Goal: Information Seeking & Learning: Check status

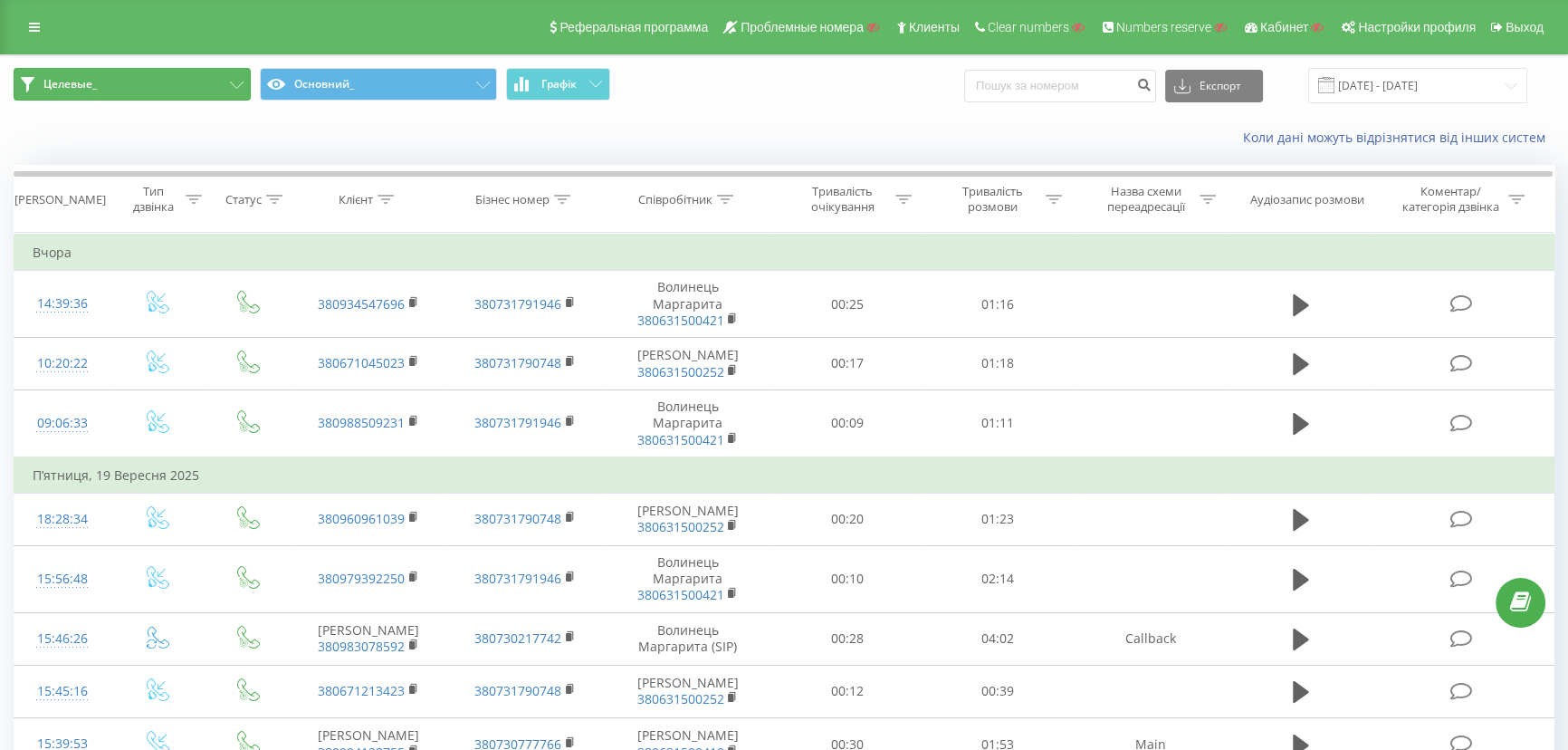
click at [155, 91] on button "Целевые_" at bounding box center [132, 84] width 237 height 32
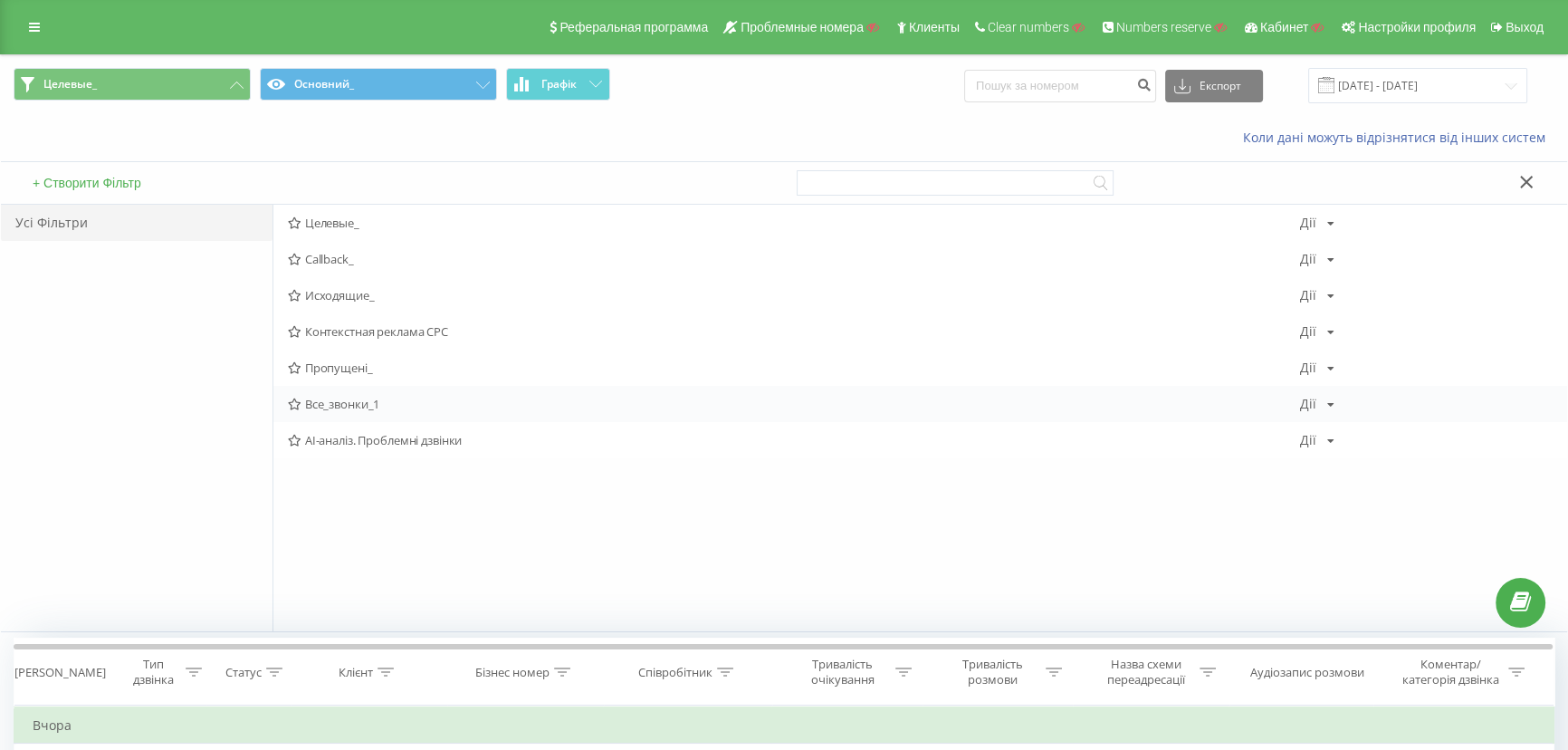
click at [326, 394] on div "Все_звонки_1 Дії Редагувати Копіювати Видалити За замовчуванням Поділитися" at bounding box center [920, 404] width 1294 height 36
click at [326, 395] on div "Все_звонки_1 Дії Редагувати Копіювати Видалити За замовчуванням Поділитися" at bounding box center [920, 404] width 1294 height 36
click at [326, 399] on span "Все_звонки_1" at bounding box center [794, 404] width 1012 height 12
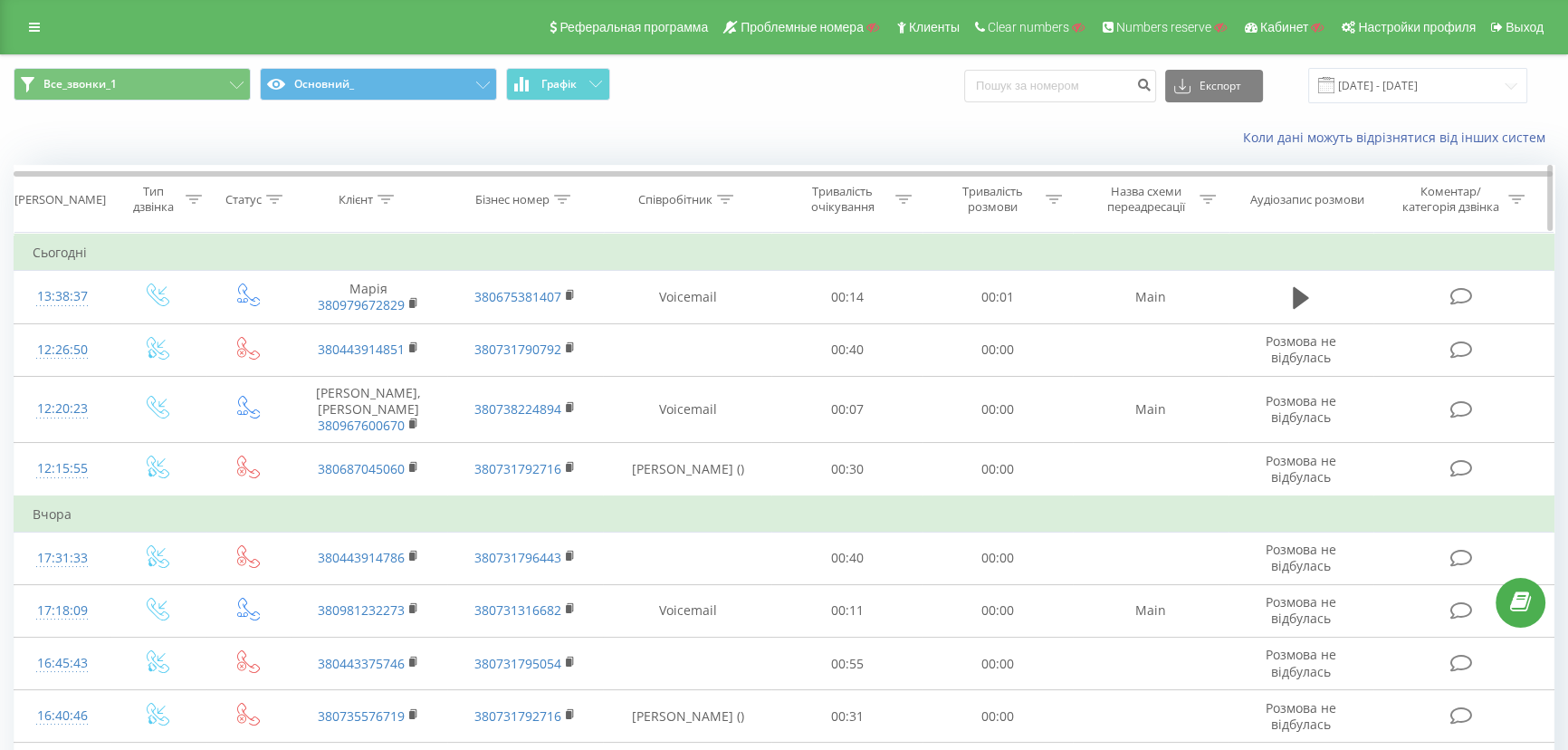
click at [380, 195] on icon at bounding box center [385, 198] width 16 height 9
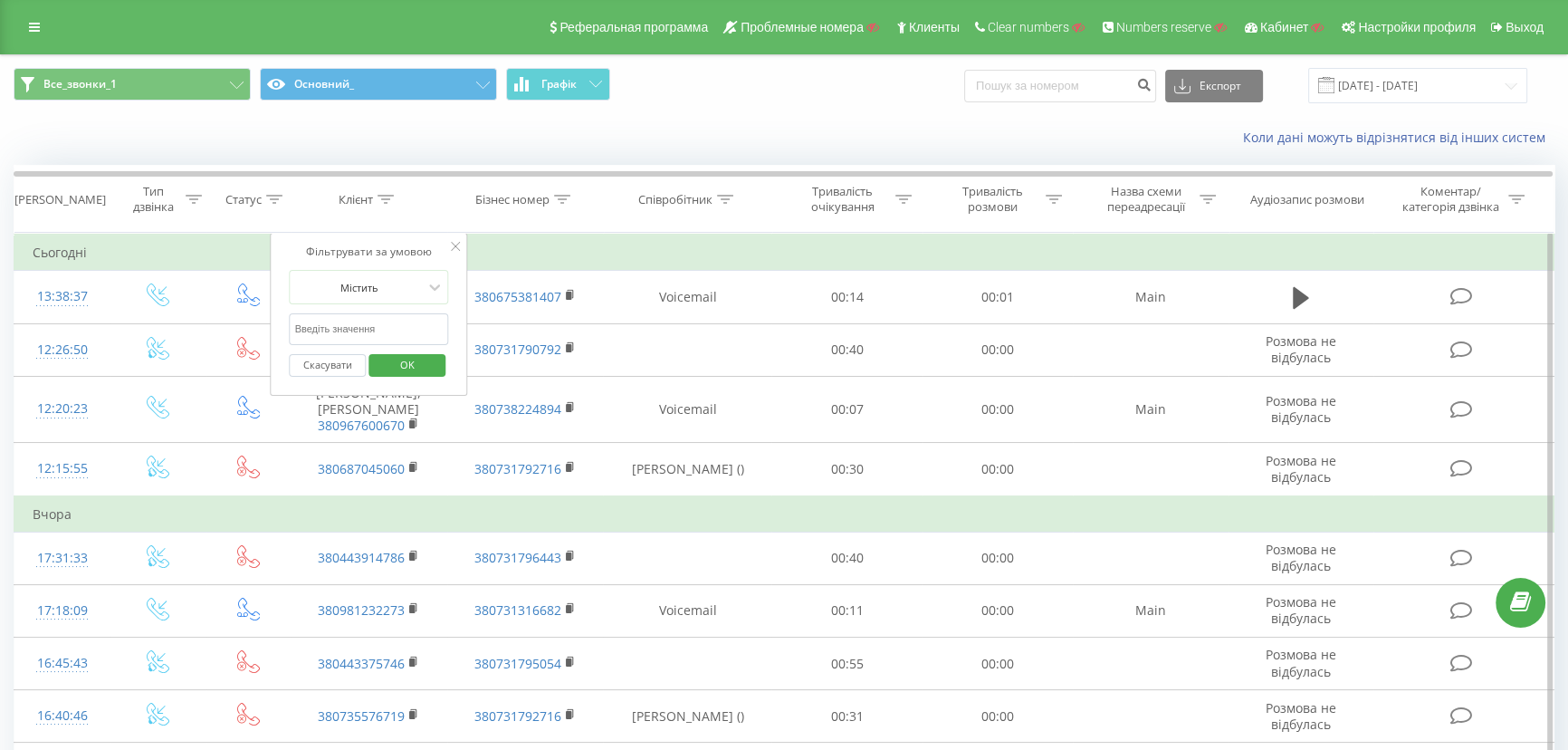
click at [381, 322] on input "text" at bounding box center [369, 328] width 159 height 31
paste input "380935311916"
click at [381, 369] on button "OK" at bounding box center [406, 365] width 77 height 23
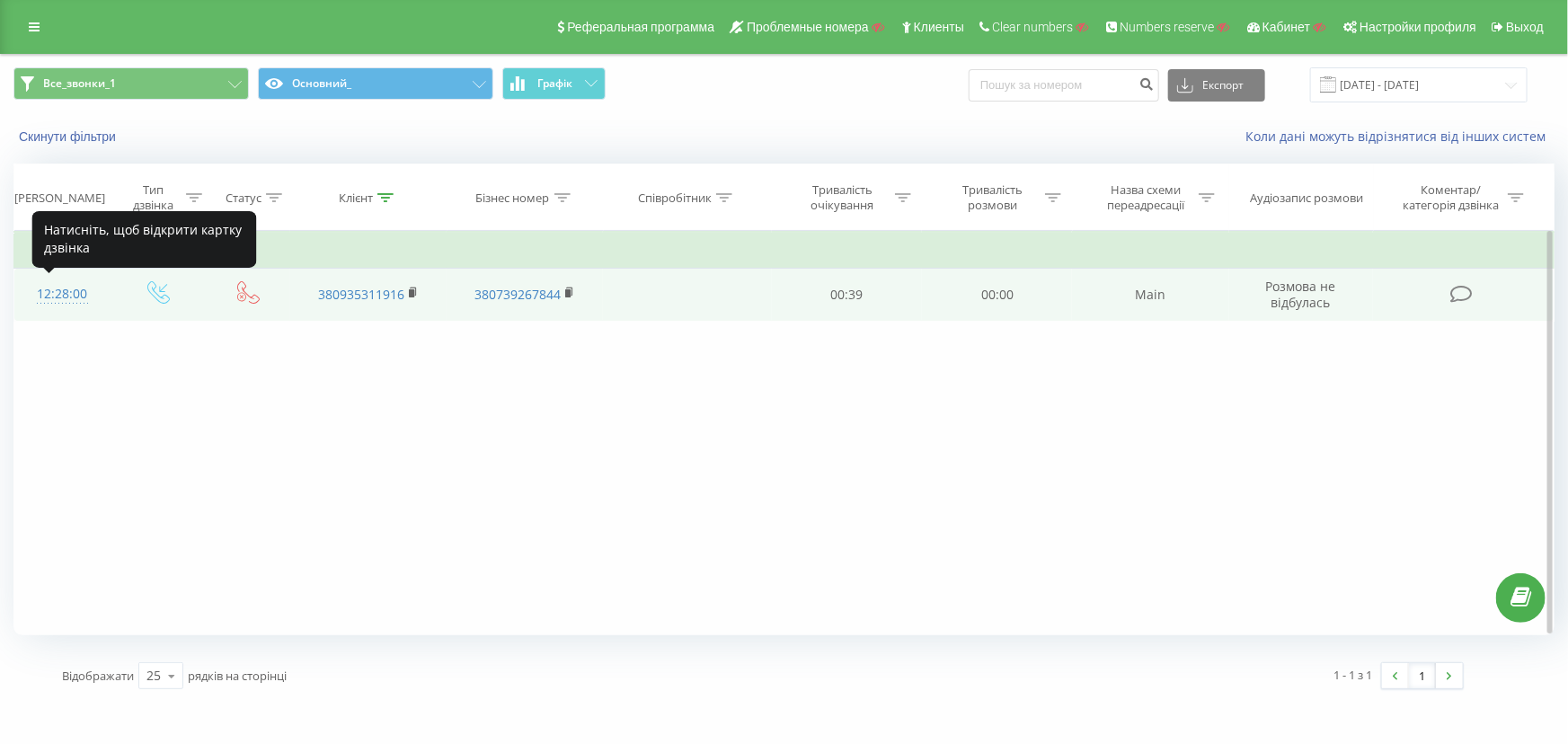
click at [81, 291] on div "12:28:00" at bounding box center [62, 293] width 61 height 35
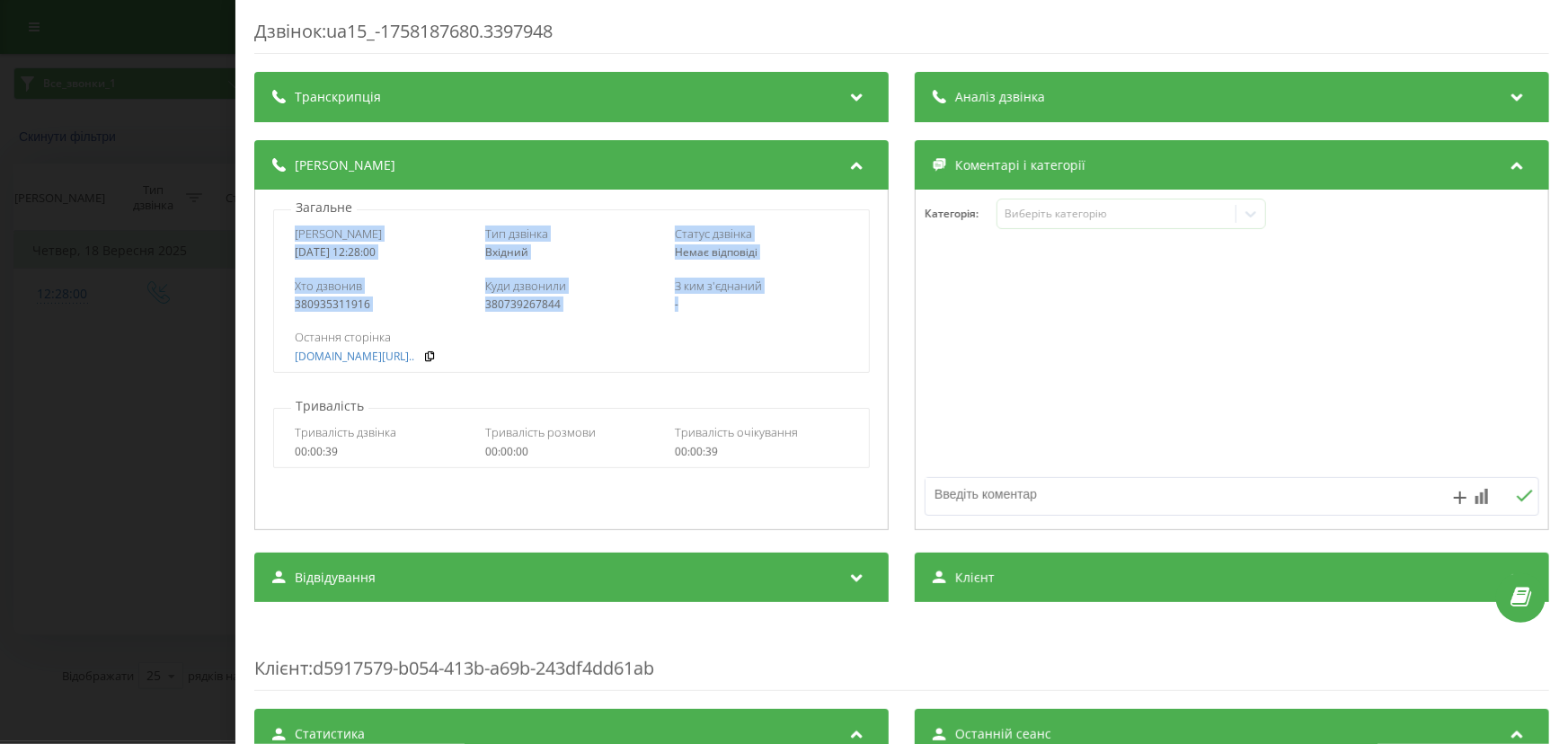
drag, startPoint x: 284, startPoint y: 233, endPoint x: 753, endPoint y: 306, distance: 474.6
click at [753, 306] on div "Дата дзвінка [DATE] 12:28:00 Тип дзвінка Вхідний Статус дзвінка Немає відповіді…" at bounding box center [572, 291] width 596 height 164
copy div "Дата дзвінка [DATE] 12:28:00 Тип дзвінка Вхідний Статус дзвінка Немає відповіді…"
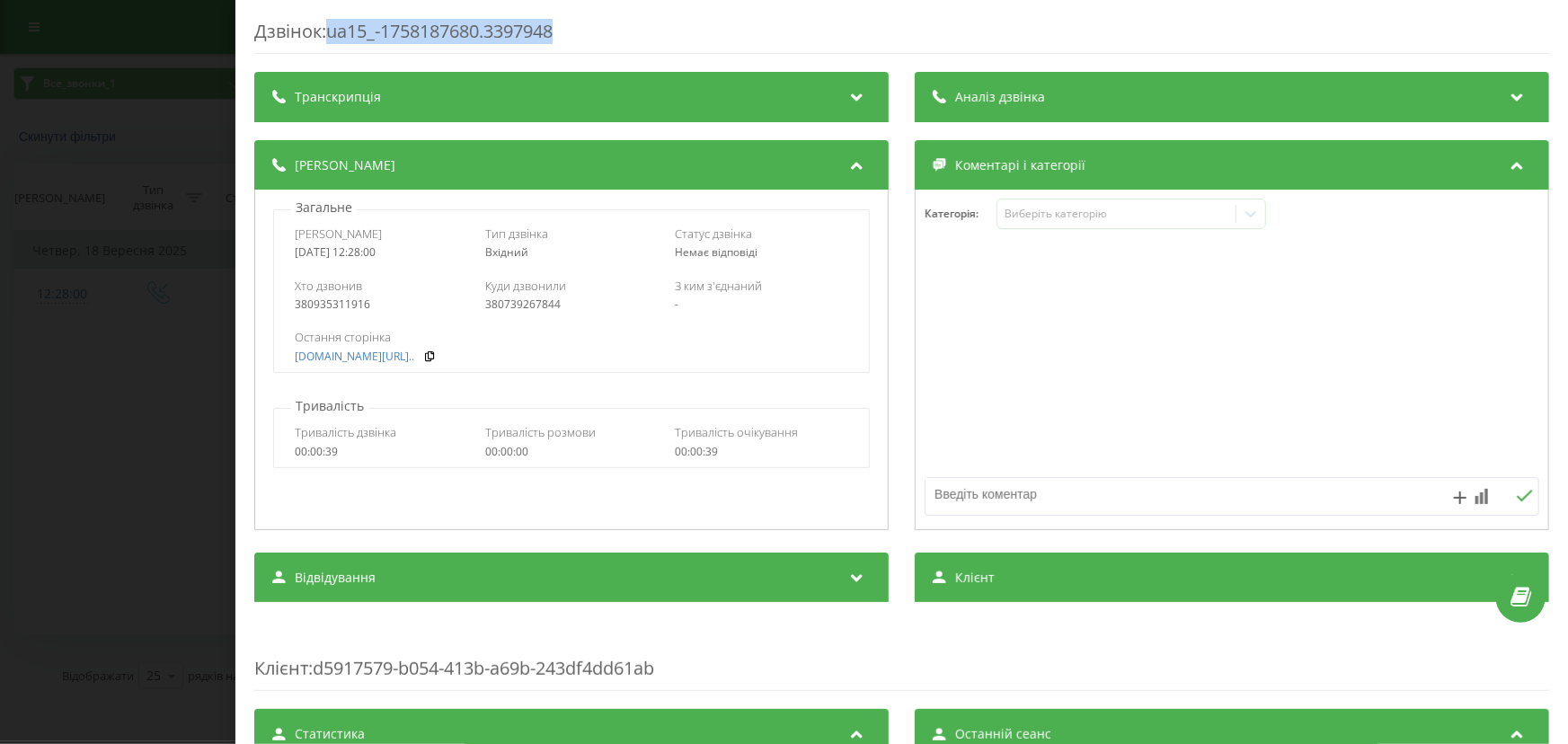
drag, startPoint x: 565, startPoint y: 30, endPoint x: 333, endPoint y: 40, distance: 232.2
click at [333, 40] on div "Дзвінок : ua15_-1758187680.3397948" at bounding box center [902, 36] width 1295 height 35
copy div "ua15_-1758187680.3397948"
click at [179, 228] on div "Дзвінок : ua15_-1758187680.3397948 Транскрипція Для AI-аналізу майбутніх дзвінк…" at bounding box center [784, 372] width 1568 height 744
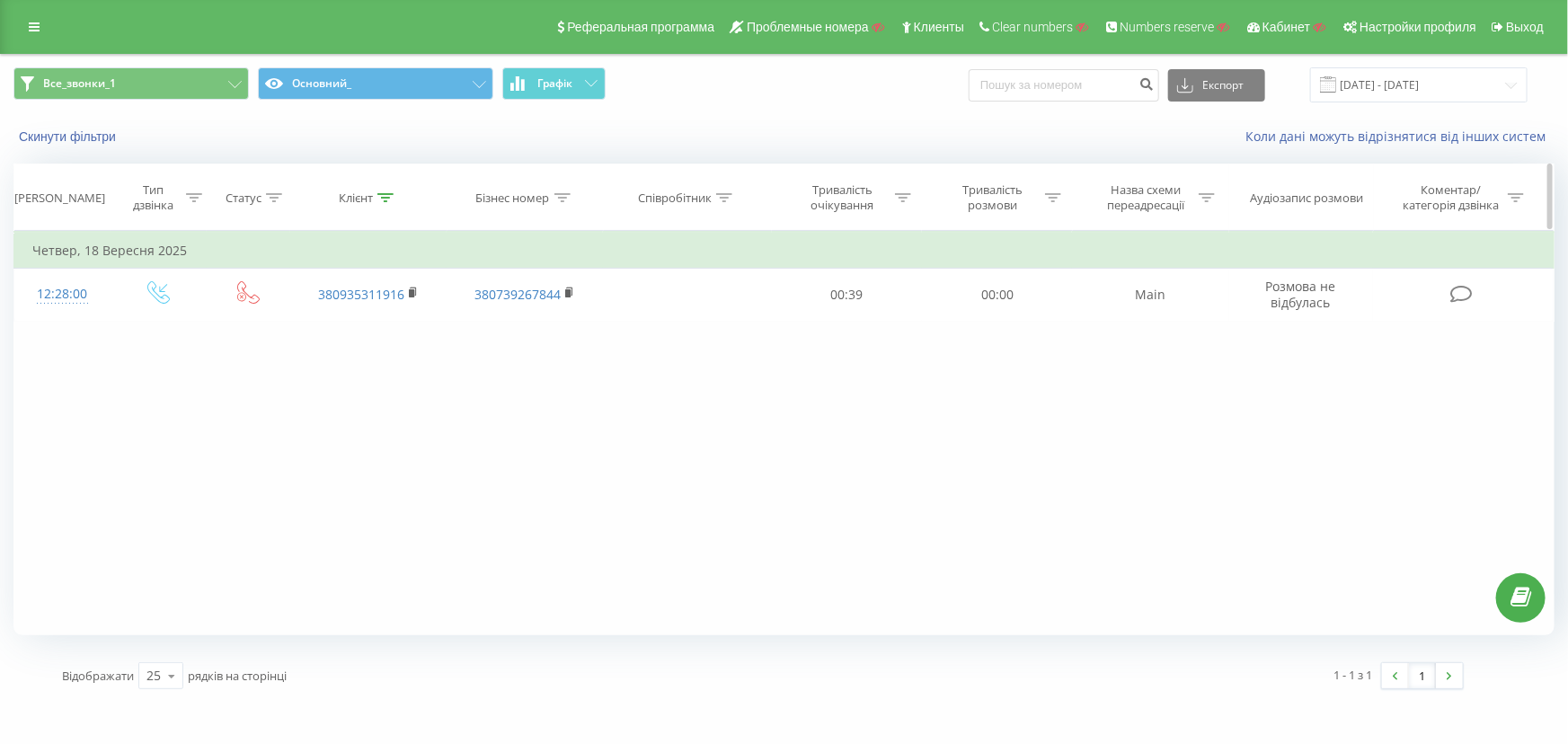
click at [385, 190] on div at bounding box center [385, 198] width 16 height 15
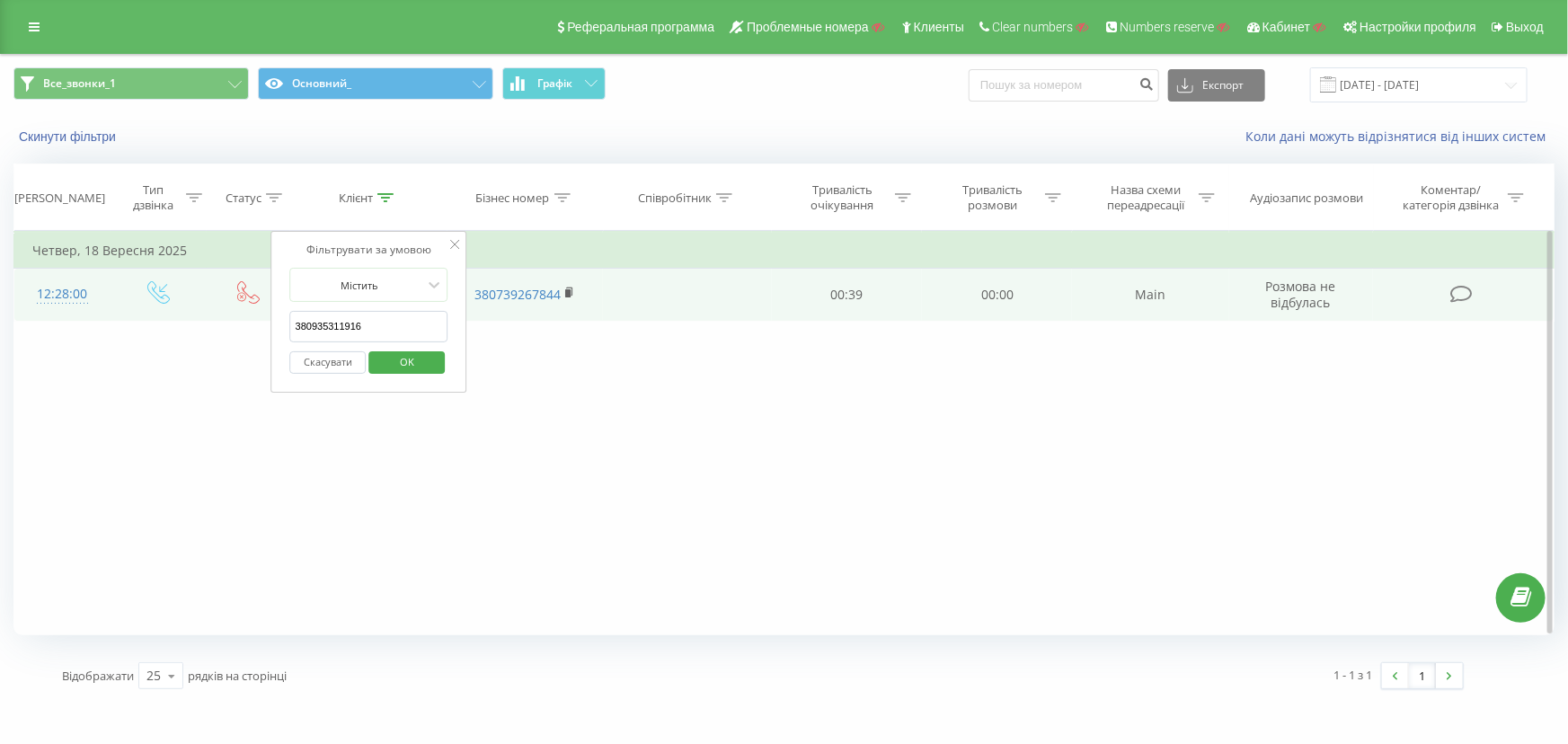
drag, startPoint x: 367, startPoint y: 315, endPoint x: 153, endPoint y: 316, distance: 214.0
click at [153, 315] on table "Фільтрувати за умовою Дорівнює Введіть значення Скасувати OK Фільтрувати за умо…" at bounding box center [784, 275] width 1541 height 90
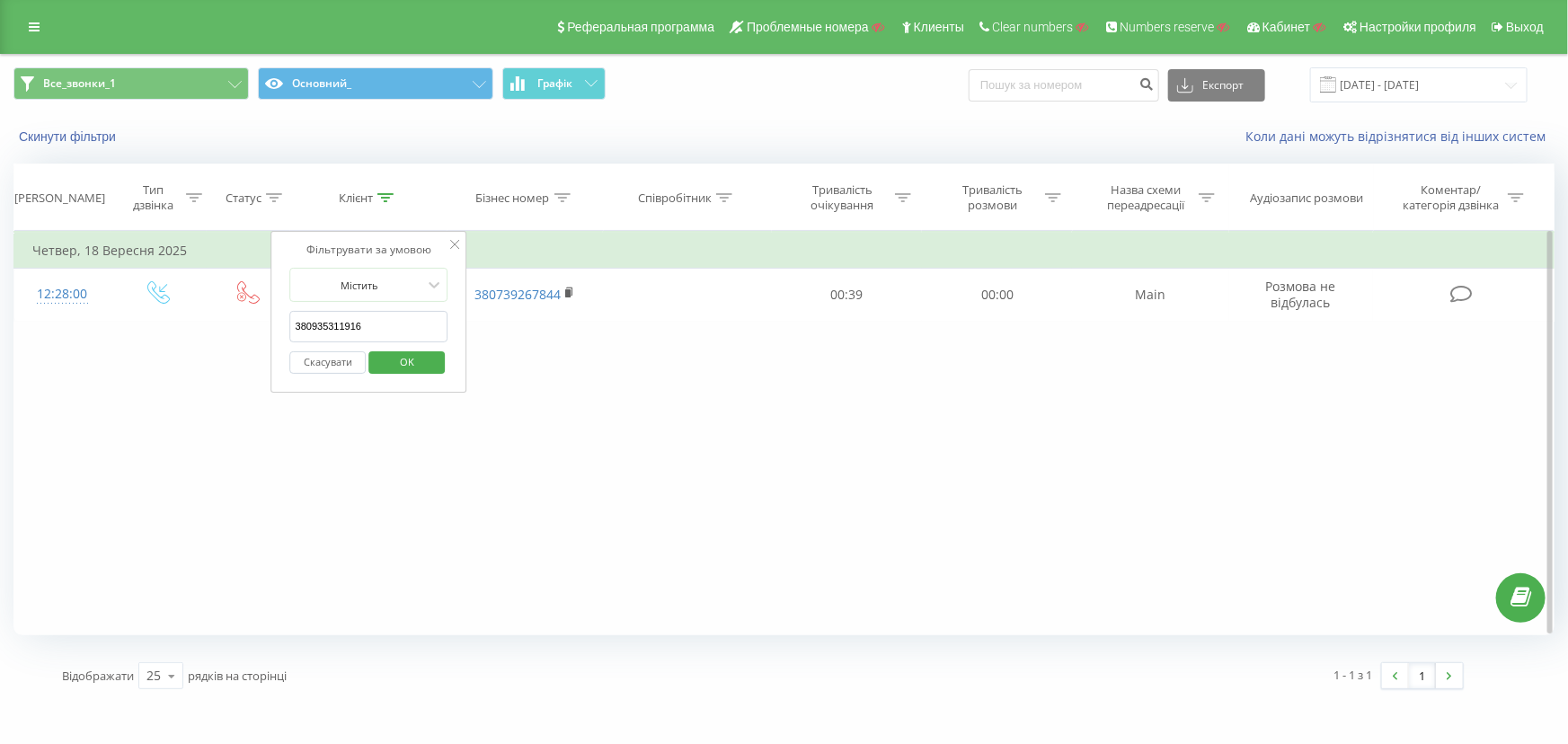
paste input "681151188"
click at [394, 356] on span "OK" at bounding box center [406, 361] width 50 height 27
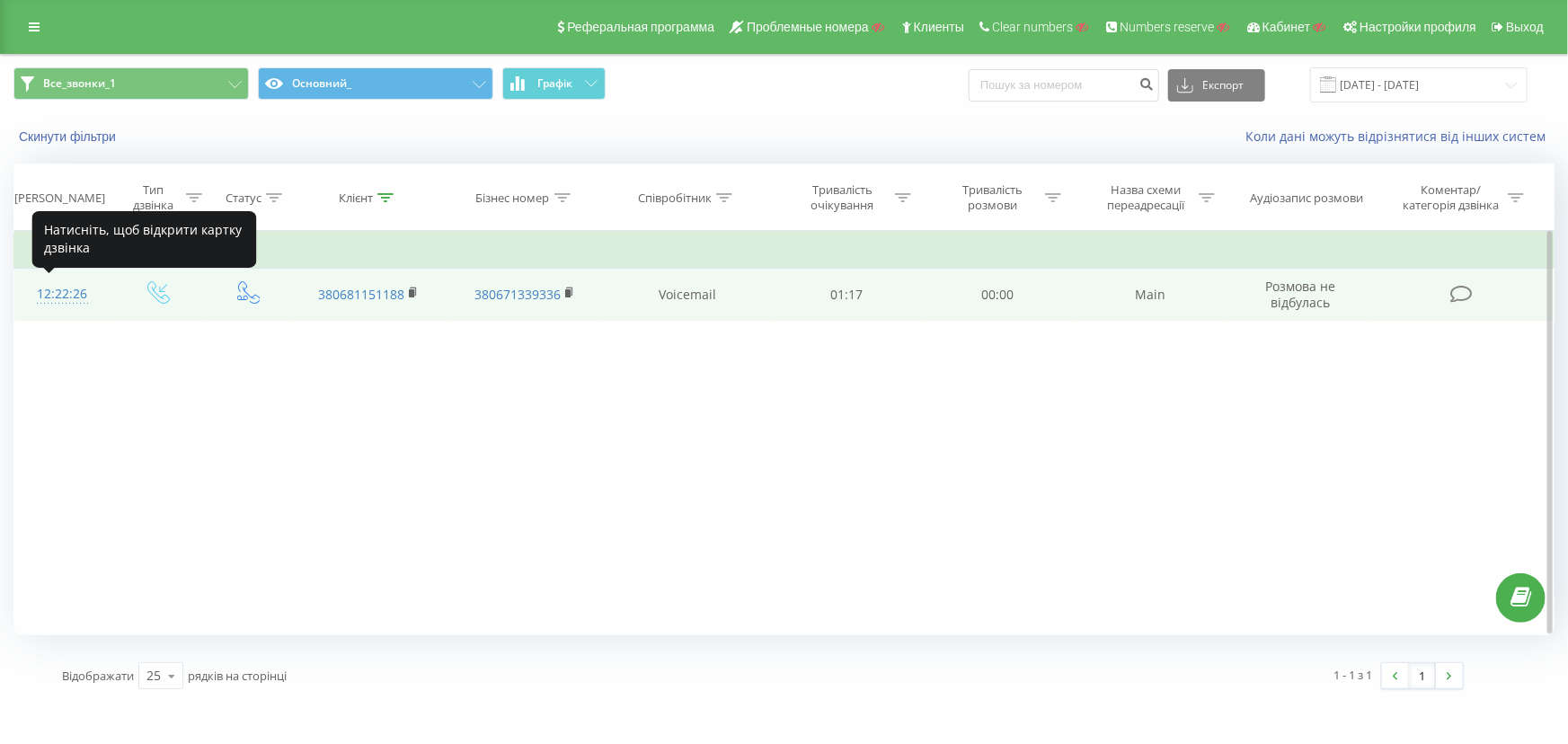
click at [67, 292] on div "12:22:26" at bounding box center [62, 293] width 61 height 35
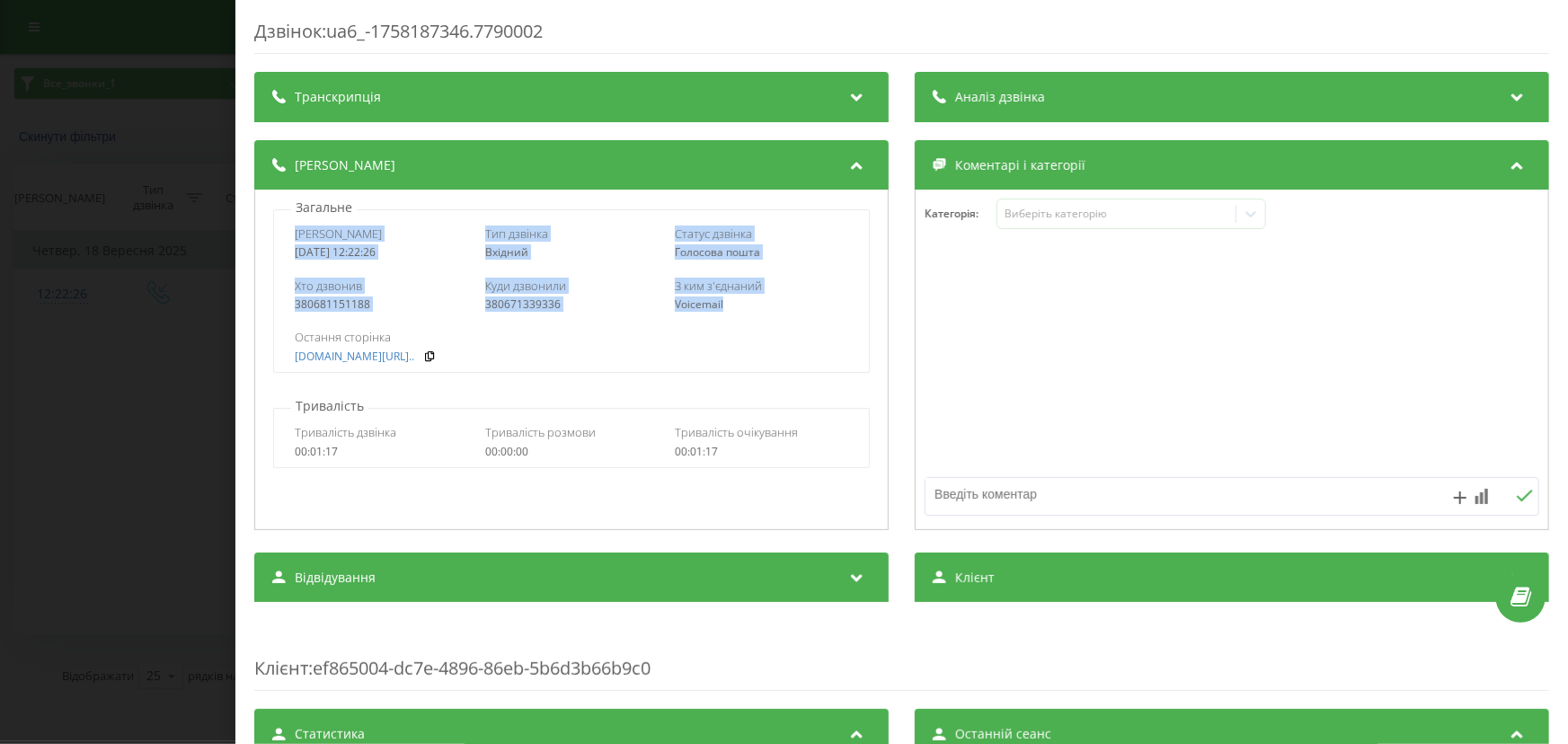
drag, startPoint x: 296, startPoint y: 234, endPoint x: 738, endPoint y: 314, distance: 449.2
click at [738, 314] on div "Дата дзвінка [DATE] 12:22:26 Тип дзвінка Вхідний Статус дзвінка Голосова пошта …" at bounding box center [572, 291] width 596 height 164
copy div "Дата дзвінка [DATE] 12:22:26 Тип дзвінка Вхідний Статус дзвінка Голосова пошта …"
click at [180, 364] on div "Дзвінок : ua6_-1758187346.7790002 Транскрипція Для AI-аналізу майбутніх дзвінкі…" at bounding box center [784, 372] width 1568 height 744
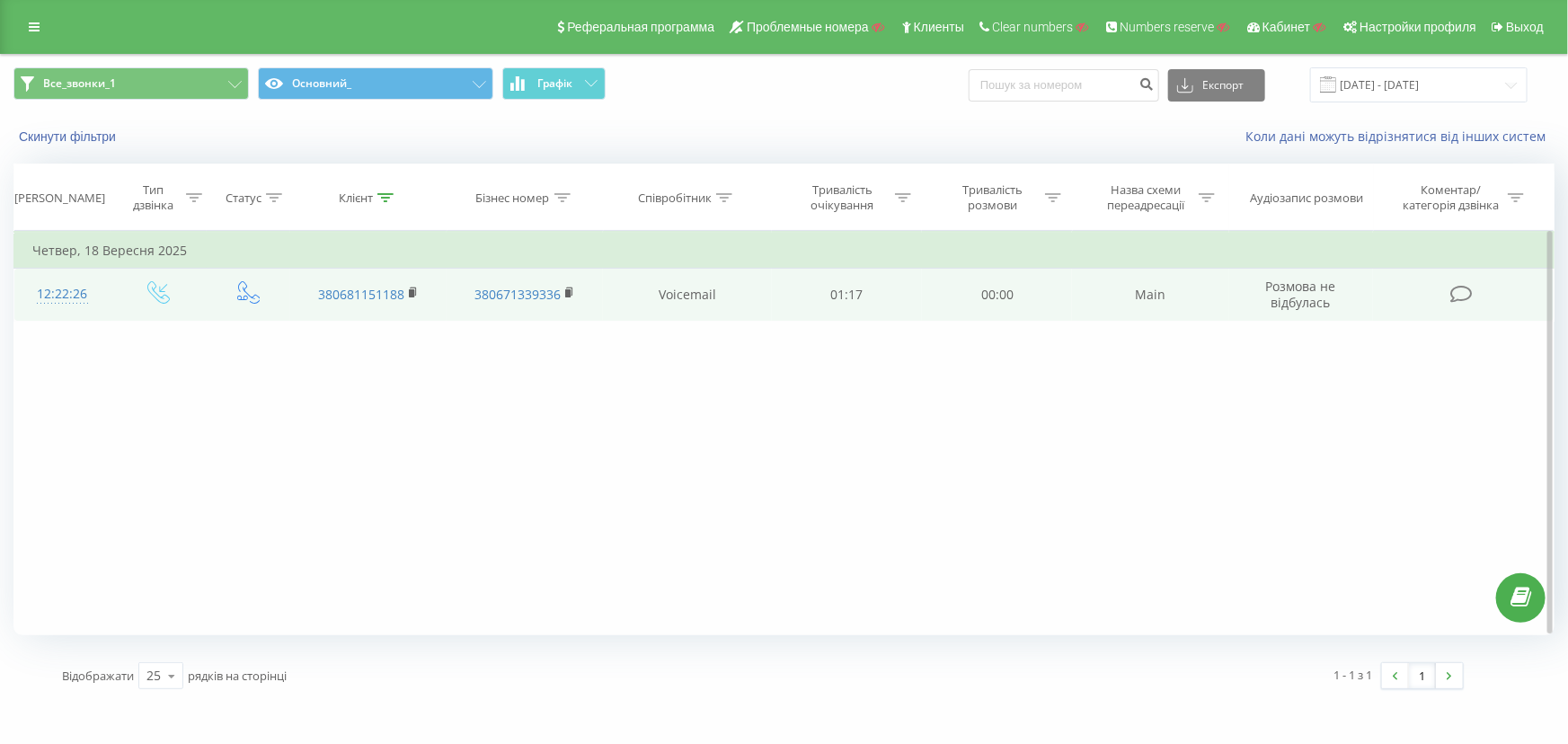
click at [79, 296] on div "12:22:26" at bounding box center [62, 293] width 61 height 35
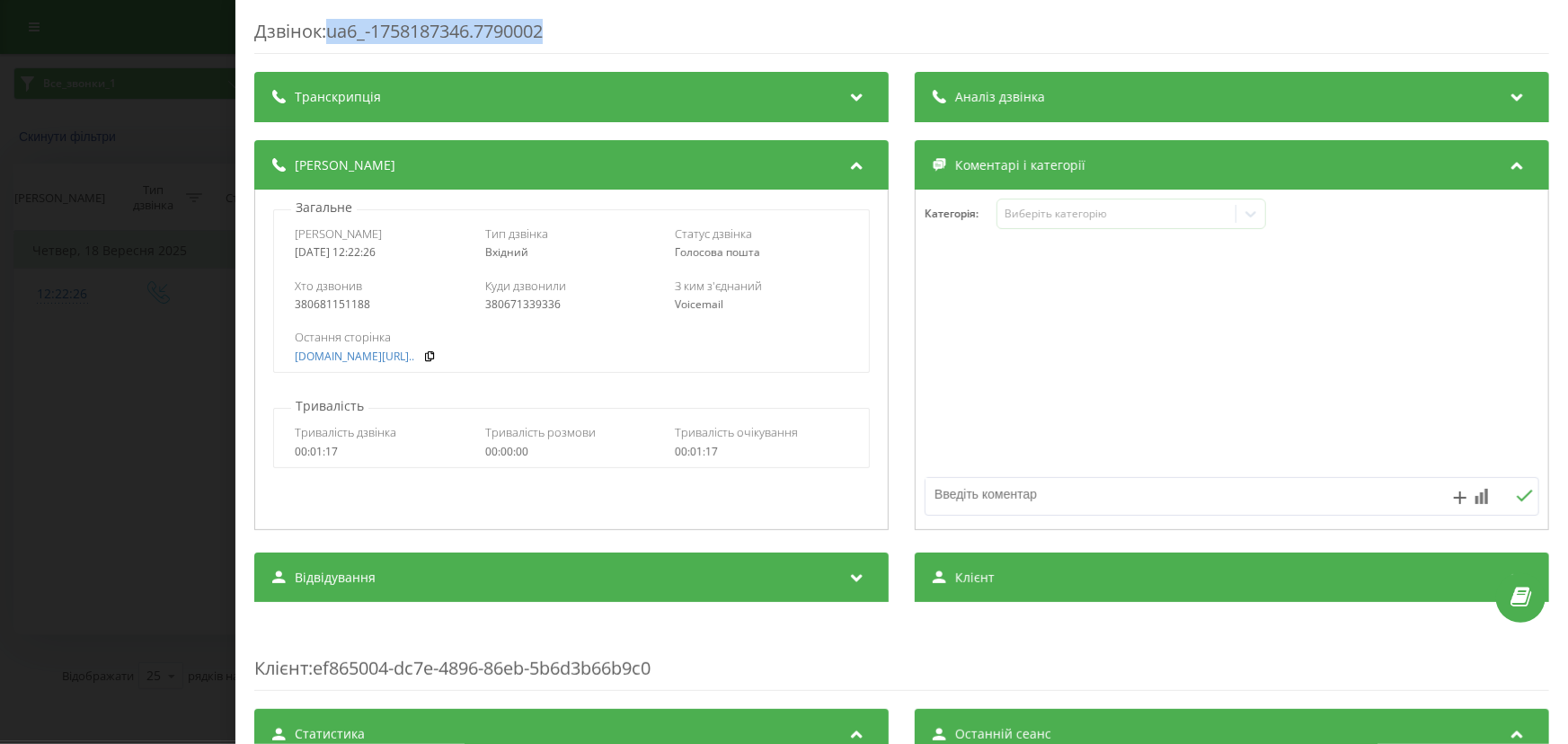
drag, startPoint x: 508, startPoint y: 39, endPoint x: 333, endPoint y: 44, distance: 175.1
click at [333, 44] on div "Дзвінок : ua6_-1758187346.7790002" at bounding box center [902, 36] width 1295 height 35
drag, startPoint x: 171, startPoint y: 483, endPoint x: 9, endPoint y: 481, distance: 162.0
click at [170, 483] on div "Дзвінок : ua6_-1758187346.7790002 Транскрипція Для AI-аналізу майбутніх дзвінкі…" at bounding box center [784, 372] width 1568 height 744
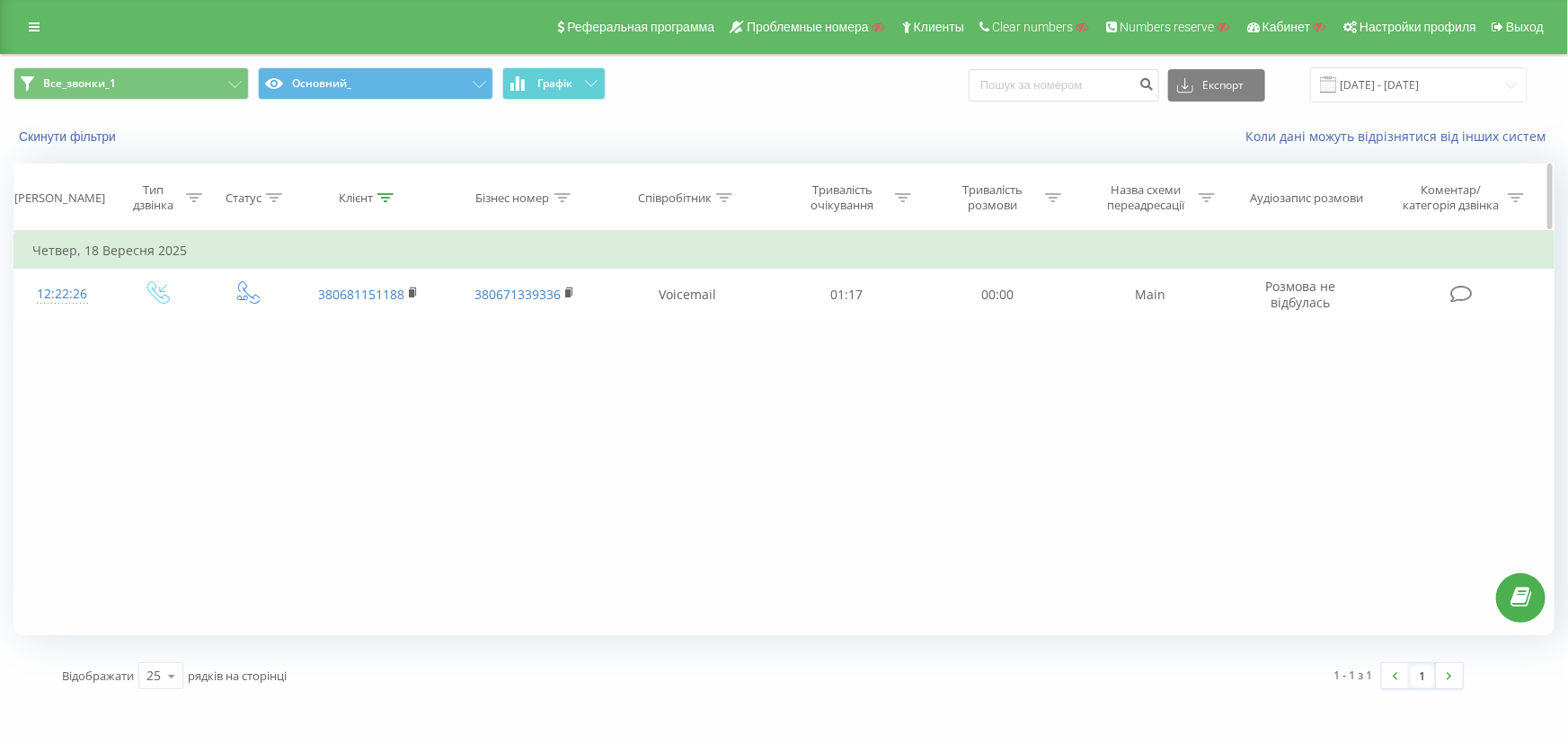
click at [386, 194] on icon at bounding box center [385, 197] width 16 height 9
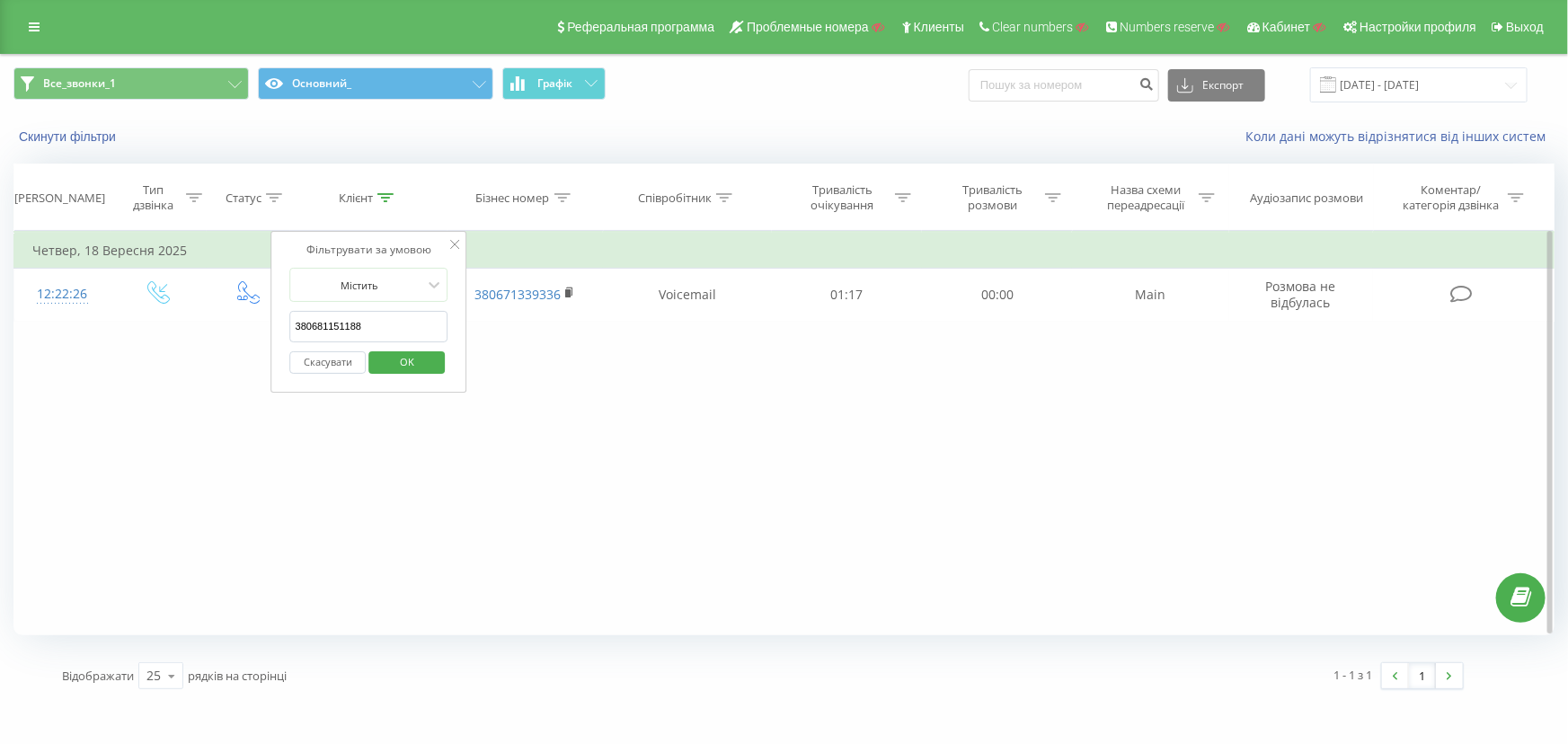
drag, startPoint x: 385, startPoint y: 318, endPoint x: 14, endPoint y: 320, distance: 371.0
click at [14, 319] on table "Фільтрувати за умовою Дорівнює Введіть значення Скасувати OK Фільтрувати за умо…" at bounding box center [784, 275] width 1541 height 90
paste input "7220243"
type input "380672202438"
click at [412, 356] on span "OK" at bounding box center [406, 361] width 50 height 27
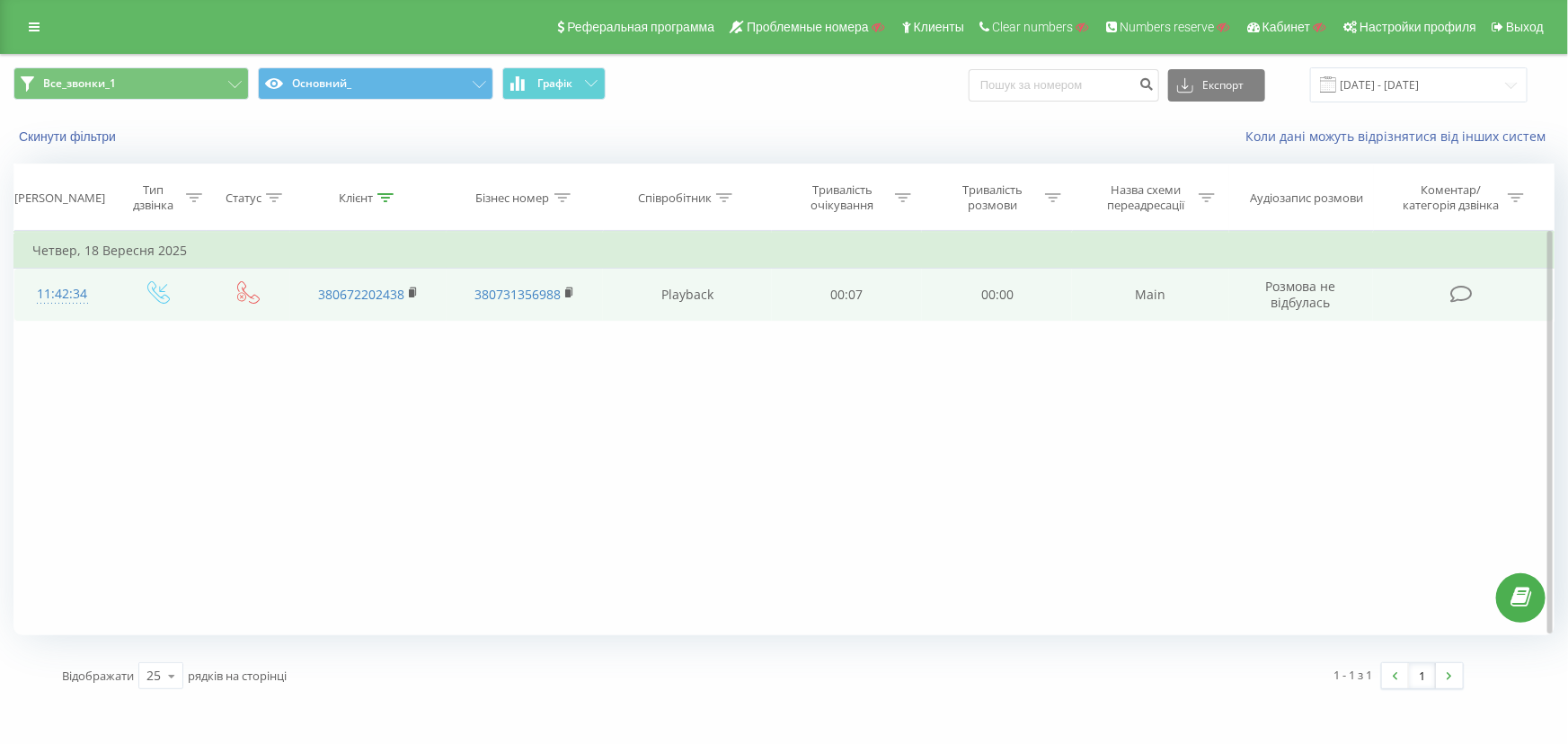
click at [82, 305] on div "11:42:34" at bounding box center [62, 293] width 61 height 35
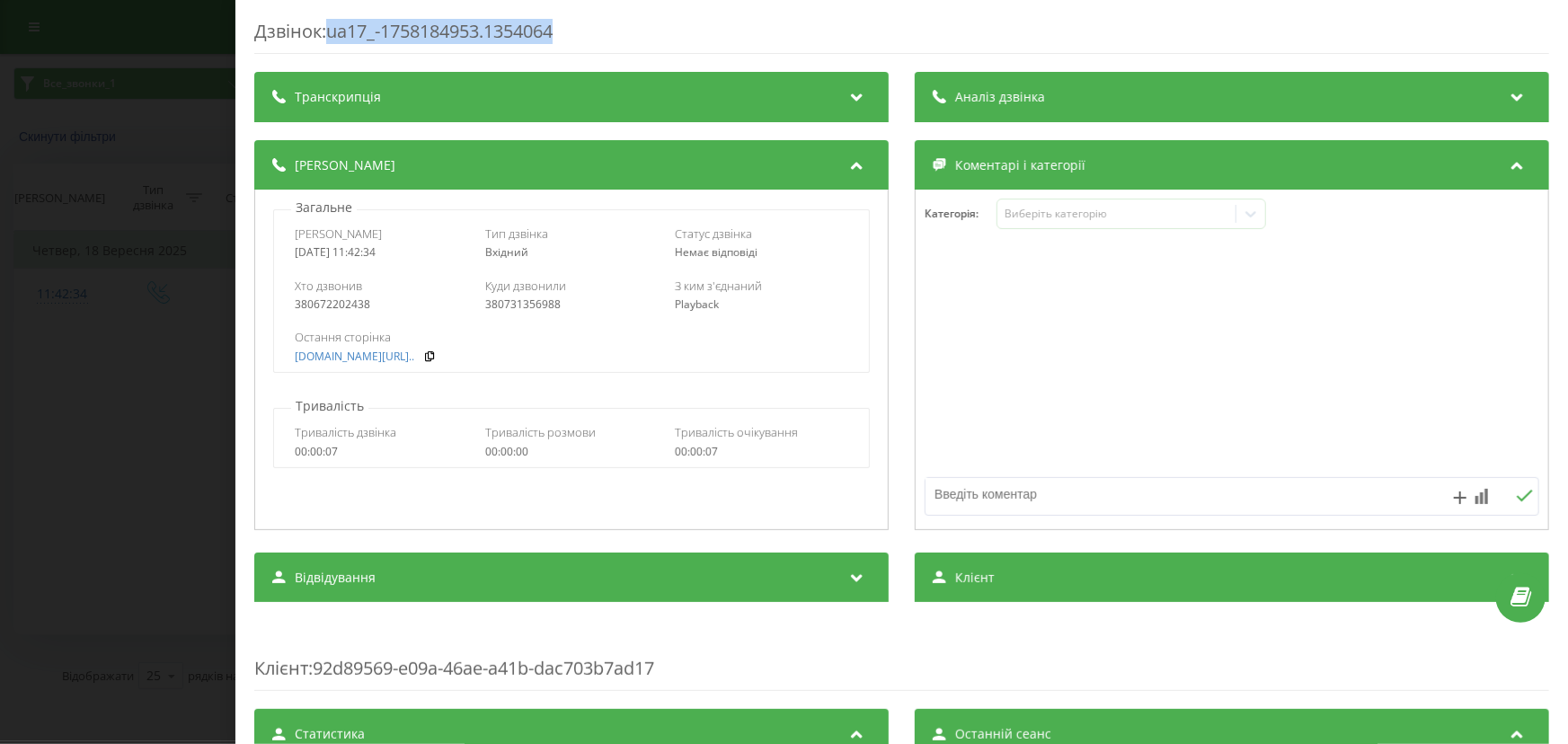
drag, startPoint x: 594, startPoint y: 35, endPoint x: 332, endPoint y: 43, distance: 262.1
click at [332, 43] on div "Дзвінок : ua17_-1758184953.1354064" at bounding box center [902, 36] width 1295 height 35
copy div "ua17_-1758184953.1354064"
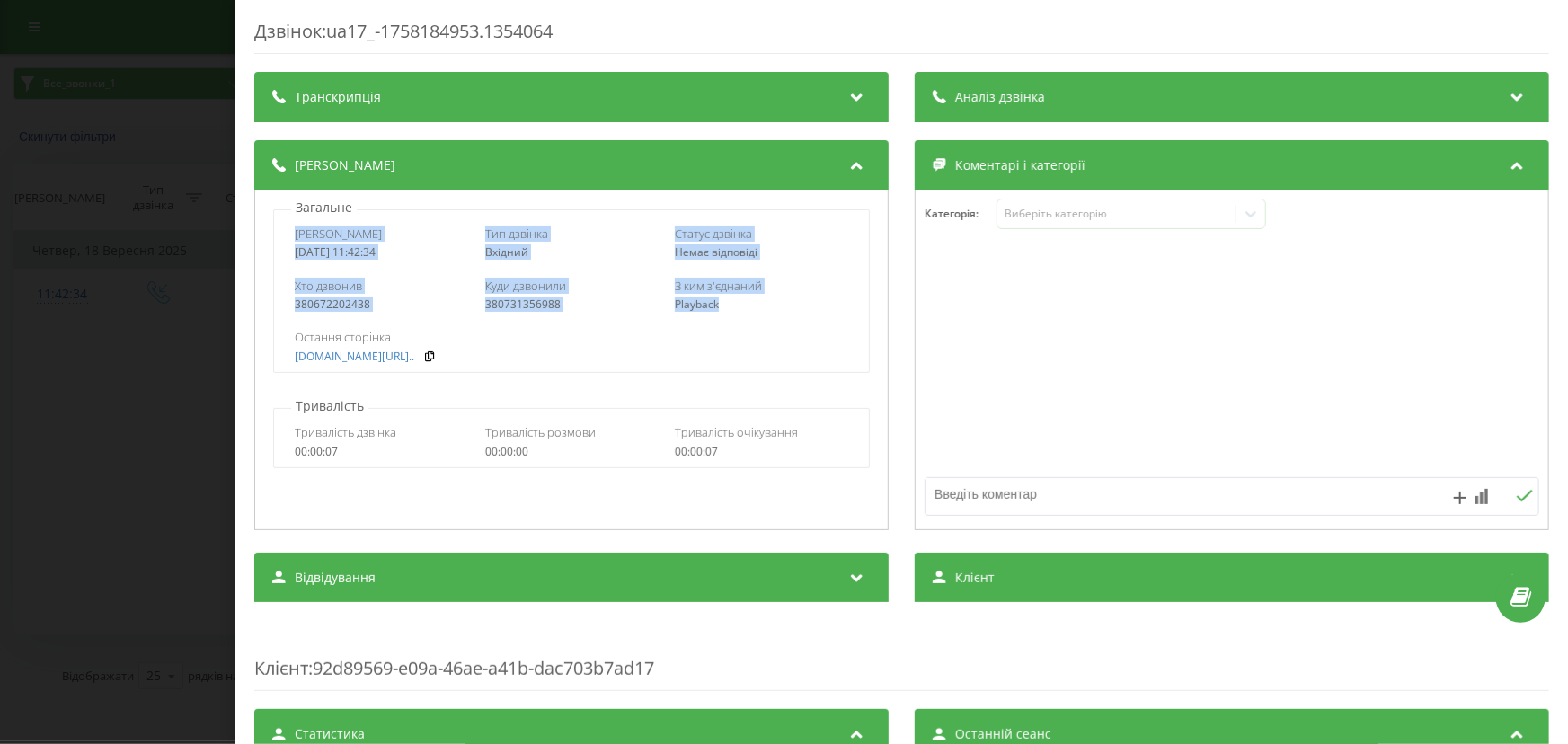
drag, startPoint x: 342, startPoint y: 241, endPoint x: 764, endPoint y: 306, distance: 427.0
click at [764, 306] on div "Дата дзвінка [DATE] 11:42:34 Тип дзвінка Вхідний Статус дзвінка Немає відповіді…" at bounding box center [572, 291] width 596 height 164
copy div "Дата дзвінка [DATE] 11:42:34 Тип дзвінка Вхідний Статус дзвінка Немає відповіді…"
click at [186, 487] on div "Дзвінок : ua17_-1758184953.1354064 Транскрипція Для AI-аналізу майбутніх дзвінк…" at bounding box center [784, 372] width 1568 height 744
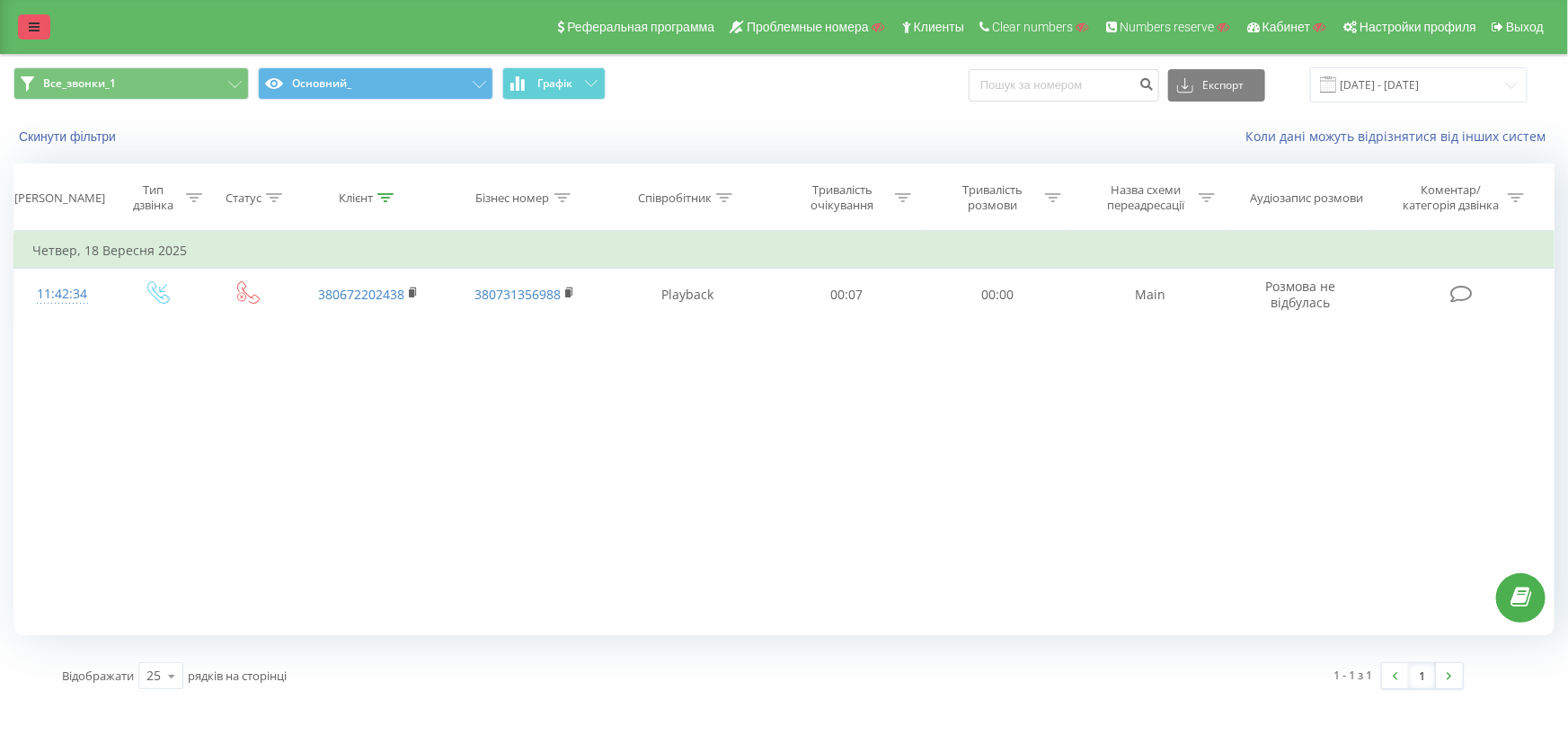
click at [36, 22] on icon at bounding box center [33, 27] width 10 height 12
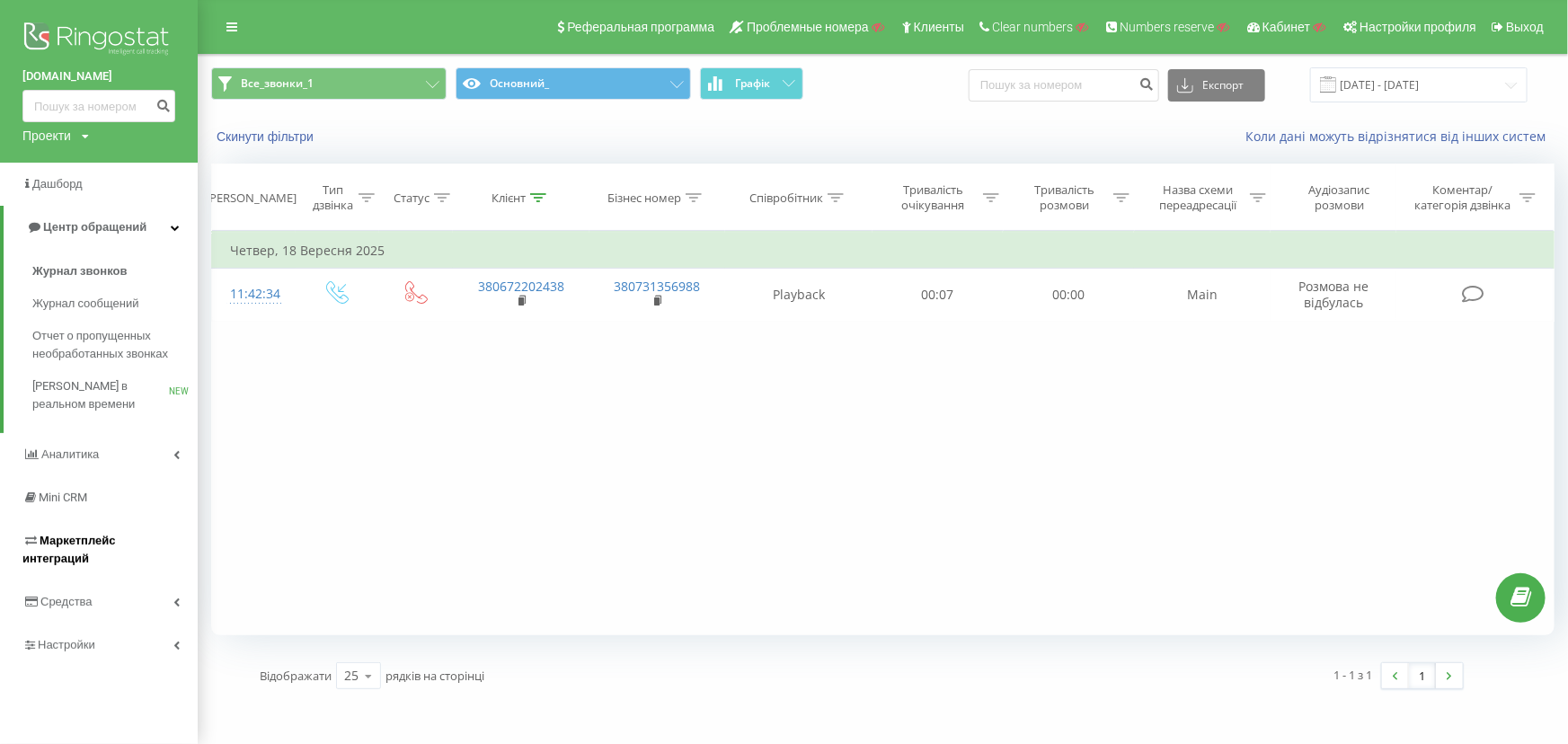
click at [80, 536] on span "Маркетплейс интеграций" at bounding box center [69, 549] width 93 height 31
